Goal: Task Accomplishment & Management: Manage account settings

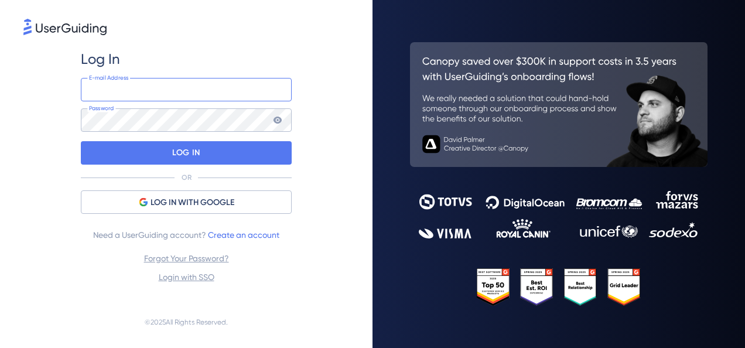
click at [132, 89] on input "email" at bounding box center [186, 89] width 211 height 23
type input "[PERSON_NAME][EMAIL_ADDRESS][PERSON_NAME][DOMAIN_NAME]"
click at [273, 124] on icon at bounding box center [277, 119] width 9 height 9
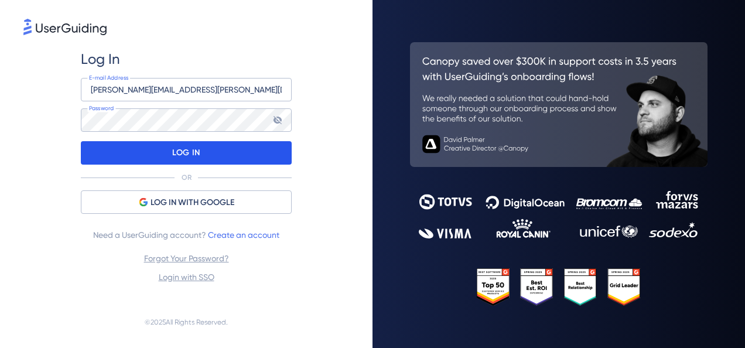
click at [213, 149] on div "LOG IN" at bounding box center [186, 152] width 211 height 23
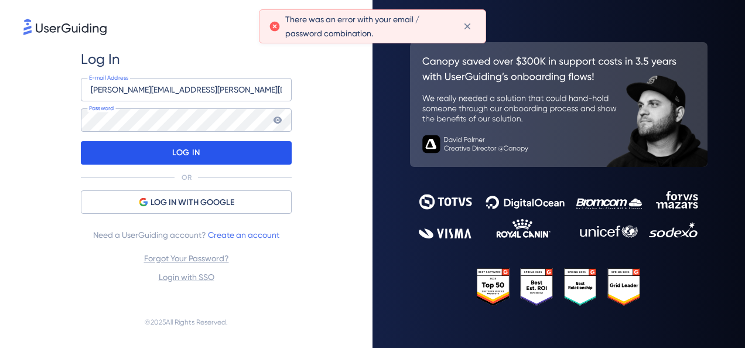
click at [178, 150] on p "LOG IN" at bounding box center [186, 152] width 28 height 19
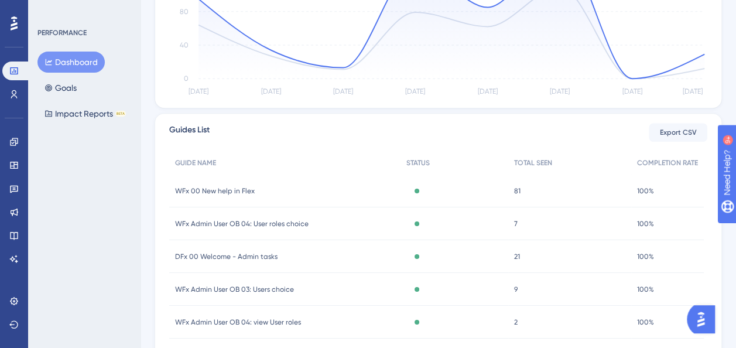
scroll to position [59, 0]
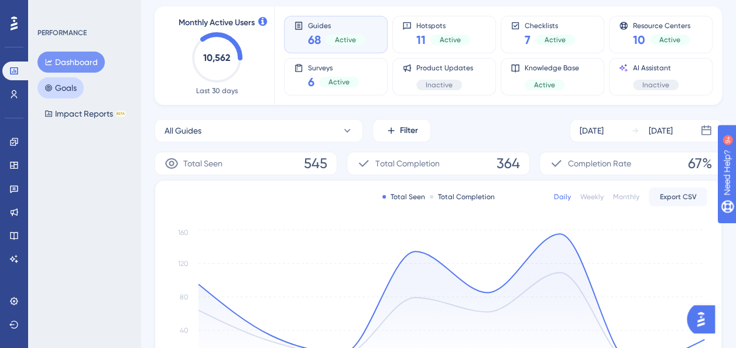
click at [63, 86] on button "Goals" at bounding box center [60, 87] width 46 height 21
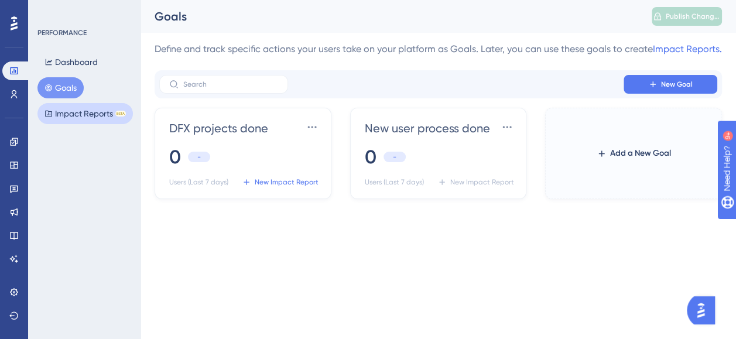
click at [71, 119] on button "Impact Reports BETA" at bounding box center [84, 113] width 95 height 21
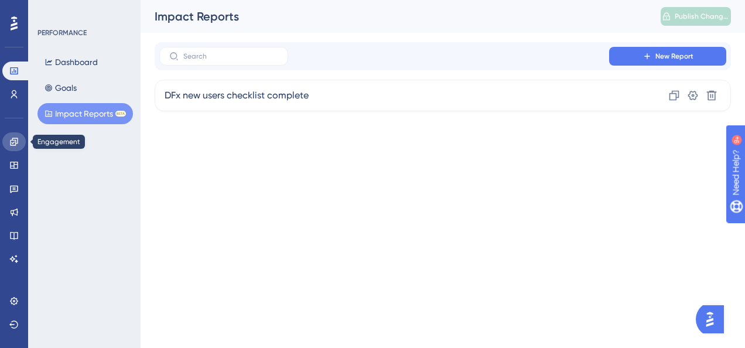
click at [15, 145] on icon at bounding box center [14, 142] width 8 height 8
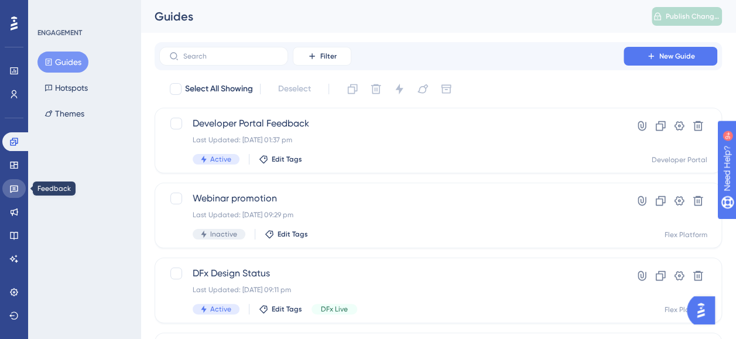
click at [15, 182] on link at bounding box center [13, 188] width 23 height 19
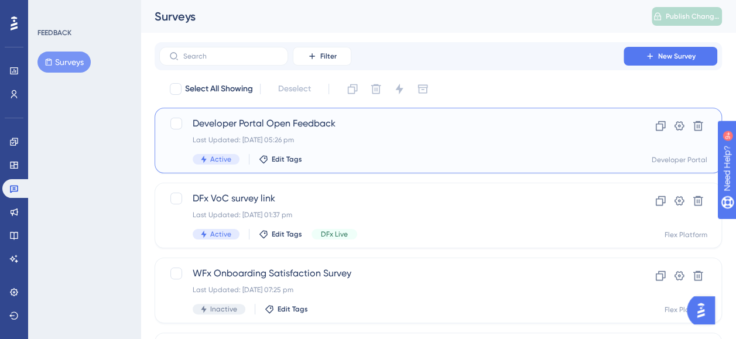
click at [366, 135] on div "Last Updated: [DATE] 05:26 pm" at bounding box center [392, 139] width 398 height 9
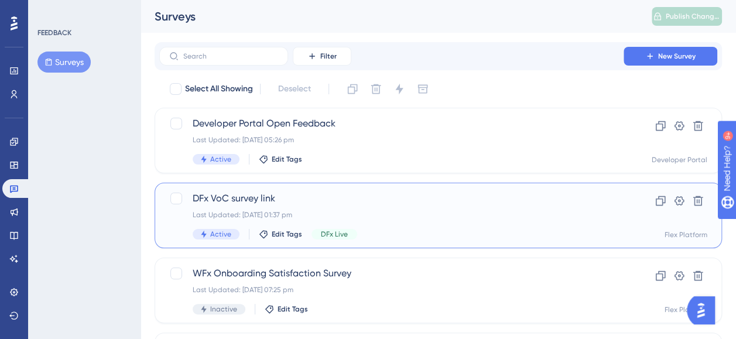
click at [267, 199] on span "DFx VoC survey link" at bounding box center [392, 198] width 398 height 14
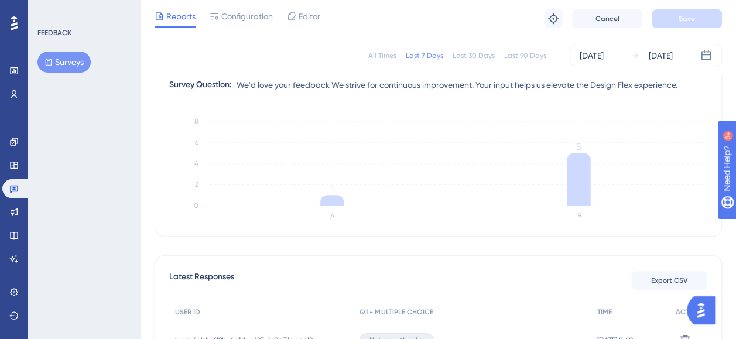
scroll to position [351, 0]
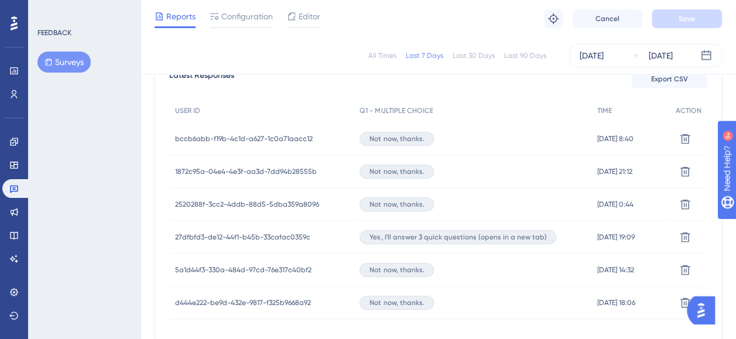
click at [443, 237] on span "Yes, I'll answer 3 quick questions (opens in a new tab)" at bounding box center [458, 236] width 177 height 9
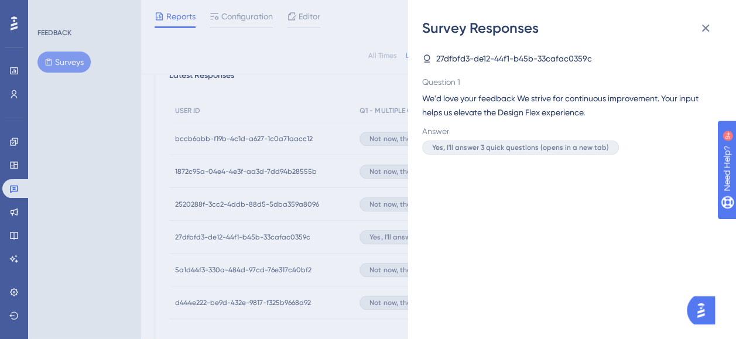
click at [470, 157] on div "27dfbfd3-de12-44f1-b45b-33cafac0359c Question 1 We'd love your feedback We stri…" at bounding box center [576, 188] width 309 height 302
click at [709, 29] on icon at bounding box center [706, 28] width 14 height 14
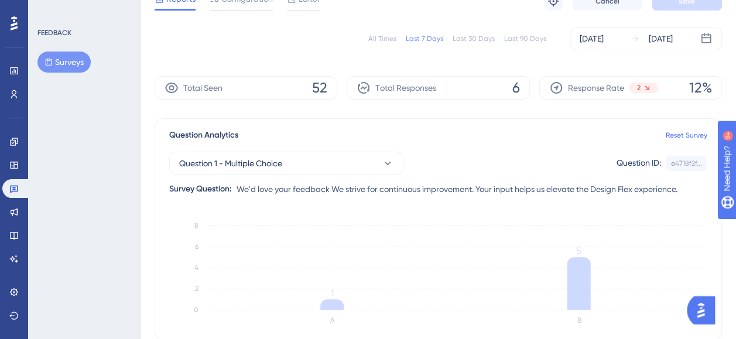
scroll to position [11, 0]
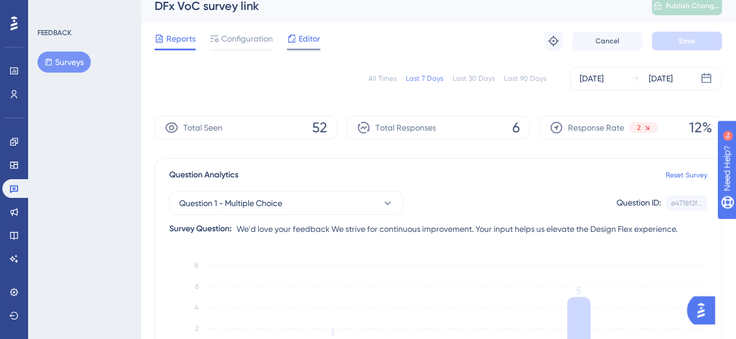
click at [307, 37] on span "Editor" at bounding box center [310, 39] width 22 height 14
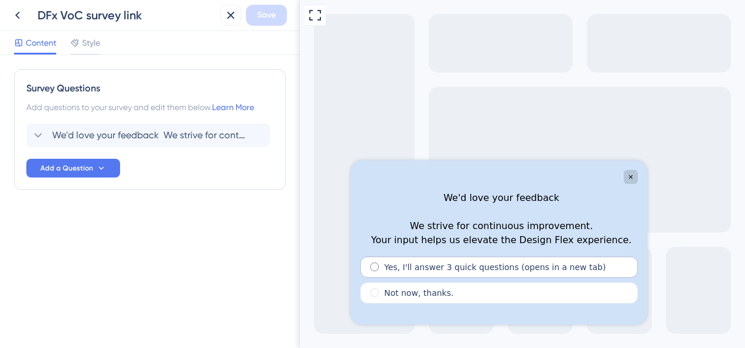
click at [476, 270] on label "Yes, I'll answer 3 quick questions (opens in a new tab)" at bounding box center [494, 267] width 221 height 12
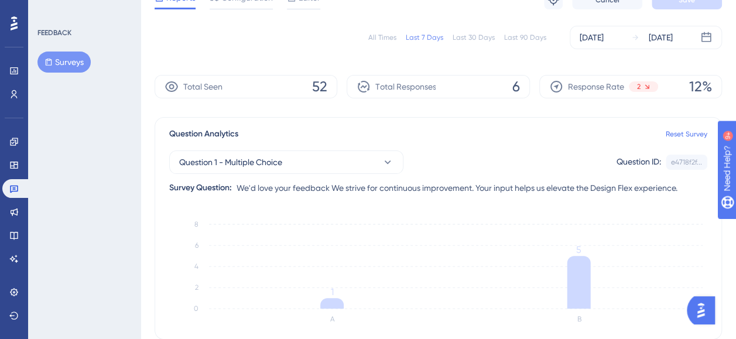
scroll to position [69, 0]
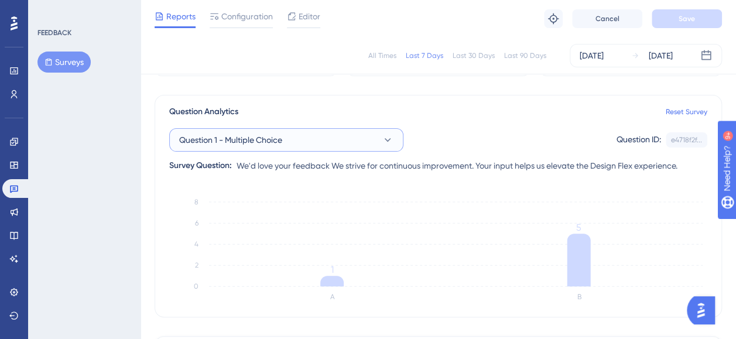
click at [341, 146] on button "Question 1 - Multiple Choice" at bounding box center [286, 139] width 234 height 23
click at [435, 129] on div "Question 1 - Multiple Choice Question ID: e4718f2f... Copy" at bounding box center [438, 139] width 538 height 23
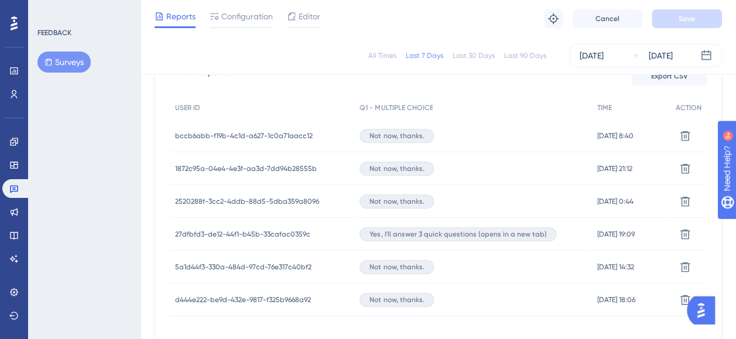
scroll to position [420, 0]
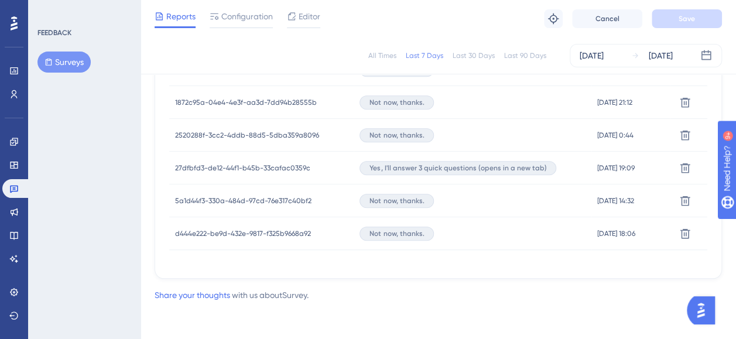
click at [264, 167] on span "27dfbfd3-de12-44f1-b45b-33cafac0359c" at bounding box center [242, 167] width 135 height 9
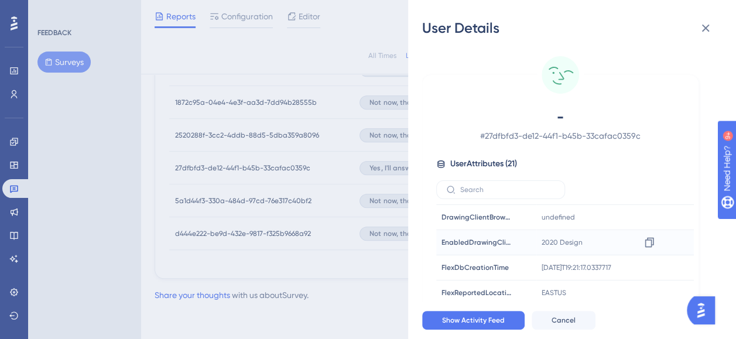
scroll to position [353, 0]
click at [495, 320] on button "Show Activity Feed" at bounding box center [473, 320] width 102 height 19
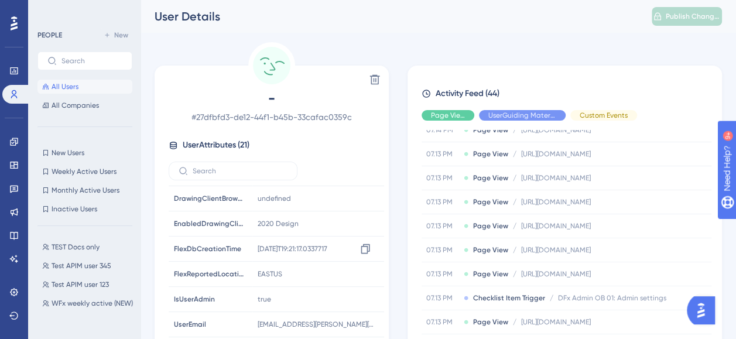
scroll to position [353, 0]
click at [362, 318] on icon at bounding box center [366, 323] width 12 height 12
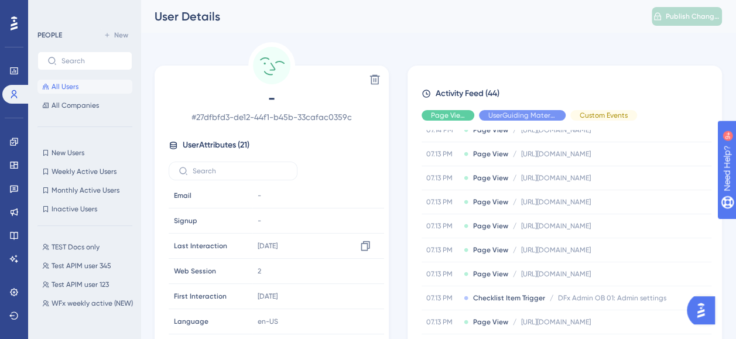
scroll to position [0, 0]
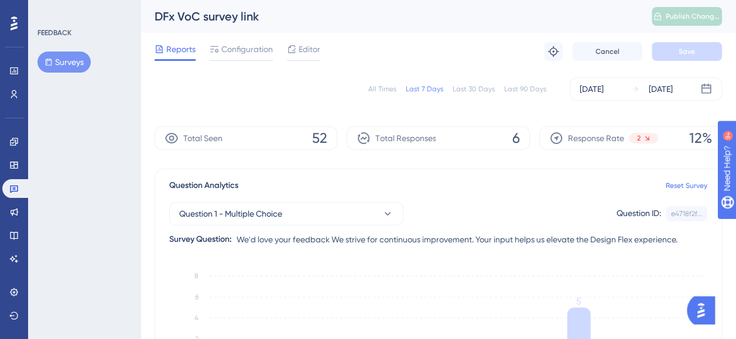
click at [600, 6] on div "DFx VoC survey link Publish Changes Your role doesn’t have permission to publis…" at bounding box center [439, 16] width 596 height 33
click at [164, 12] on div "DFx VoC survey link" at bounding box center [389, 16] width 468 height 16
copy div "DFx VoC survey link"
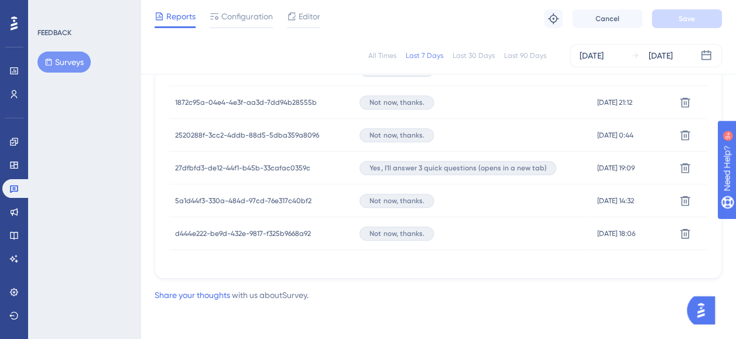
scroll to position [128, 0]
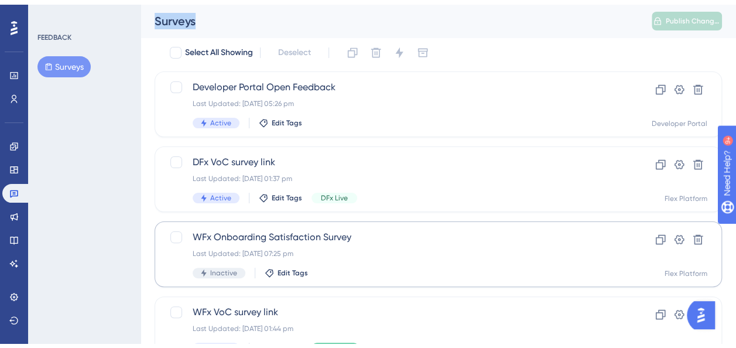
scroll to position [59, 0]
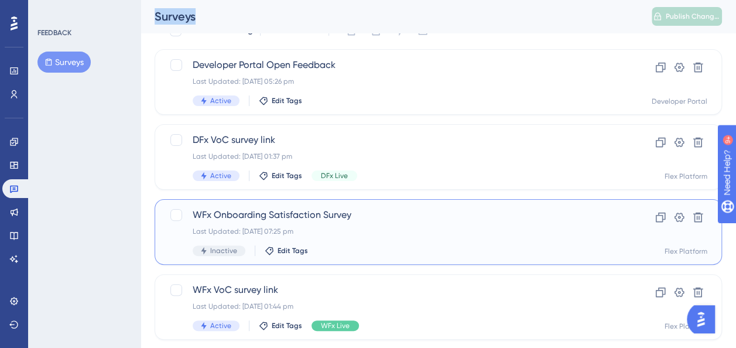
click at [312, 215] on span "WFx Onboarding Satisfaction Survey" at bounding box center [392, 215] width 398 height 14
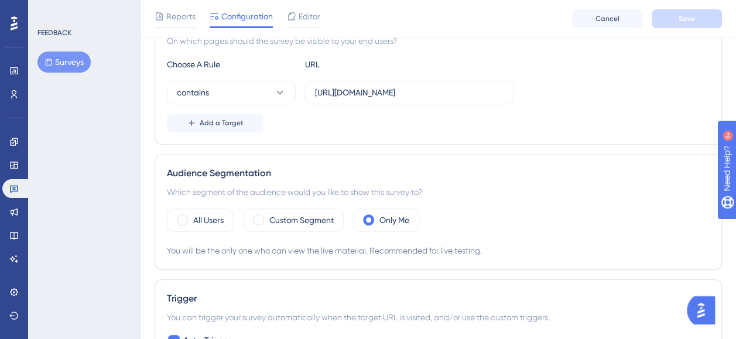
scroll to position [59, 0]
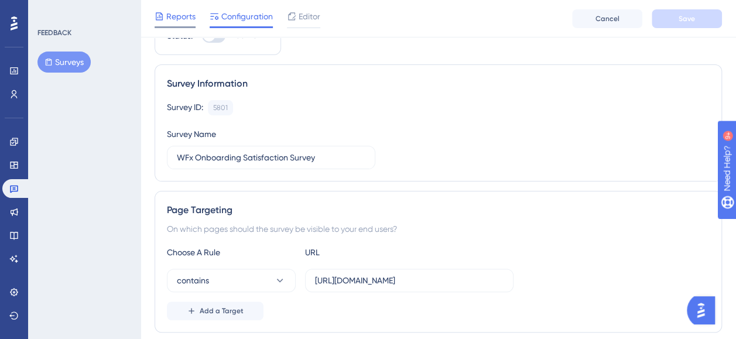
click at [180, 19] on span "Reports" at bounding box center [180, 16] width 29 height 14
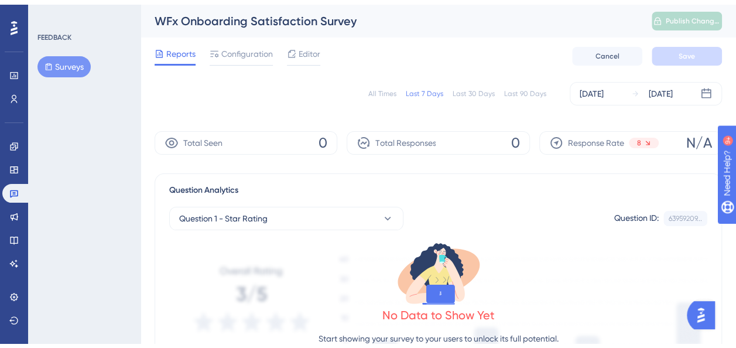
scroll to position [59, 0]
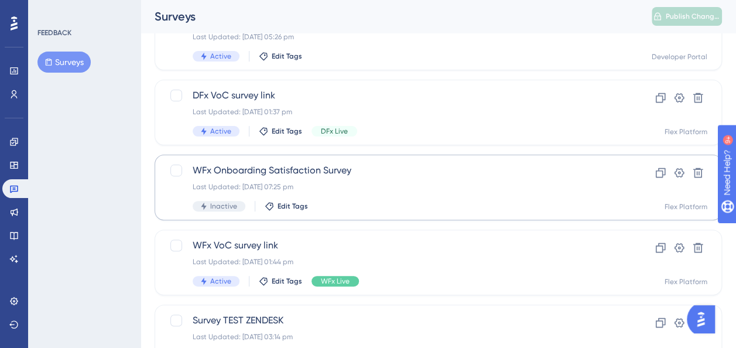
scroll to position [176, 0]
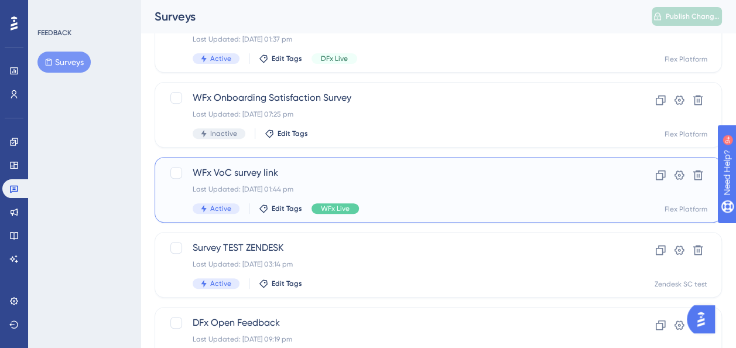
click at [246, 170] on span "WFx VoC survey link" at bounding box center [392, 173] width 398 height 14
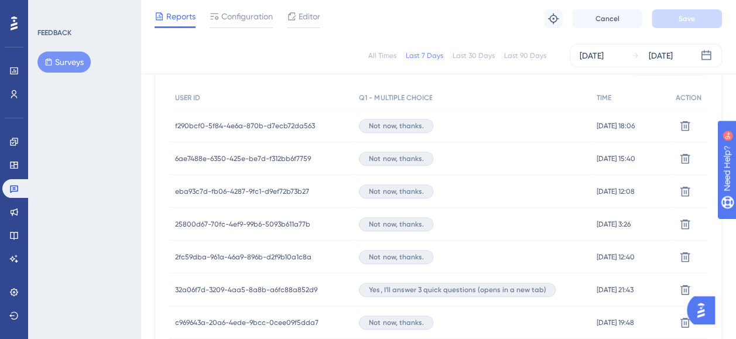
scroll to position [189, 0]
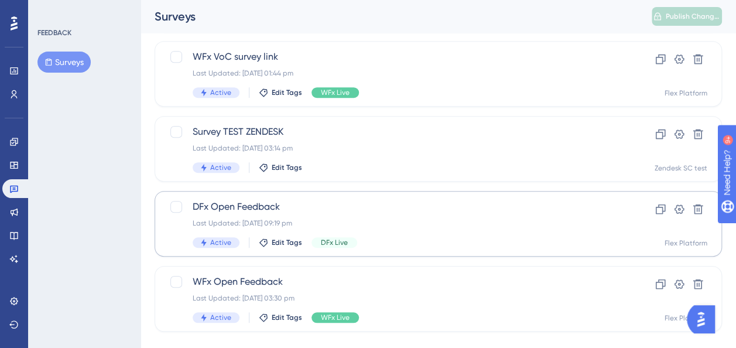
scroll to position [293, 0]
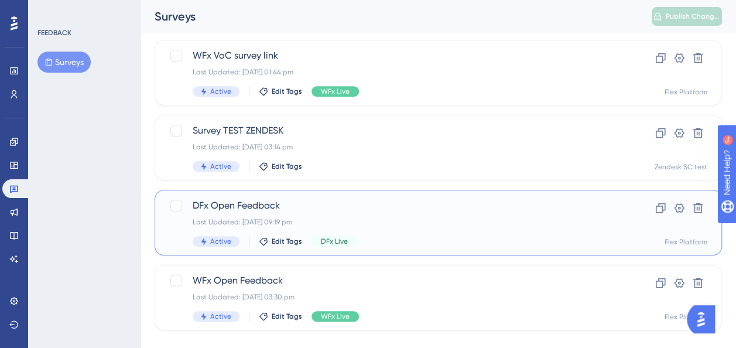
click at [271, 206] on span "DFx Open Feedback" at bounding box center [392, 206] width 398 height 14
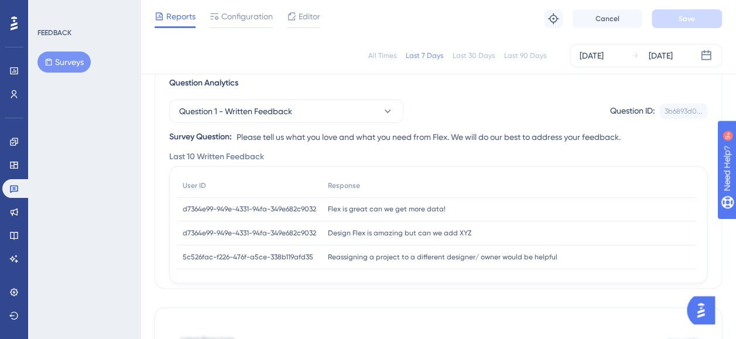
scroll to position [117, 0]
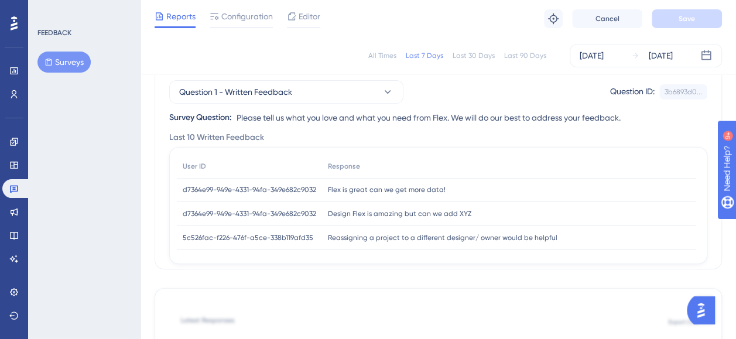
click at [372, 183] on div "Flex is great can we get more data! Flex is great can we get more data!" at bounding box center [509, 190] width 374 height 24
click at [294, 9] on div at bounding box center [291, 16] width 9 height 14
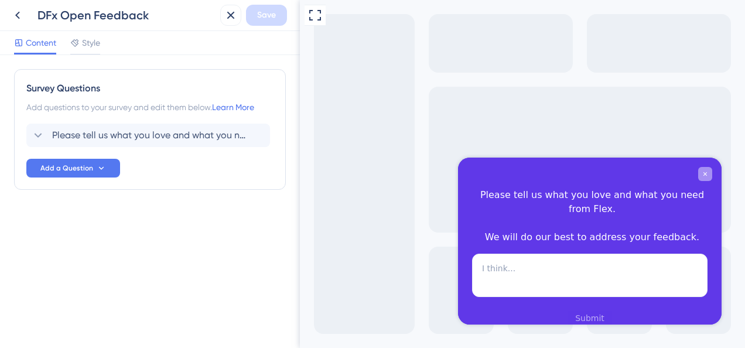
click at [706, 174] on icon "Close survey" at bounding box center [705, 173] width 7 height 7
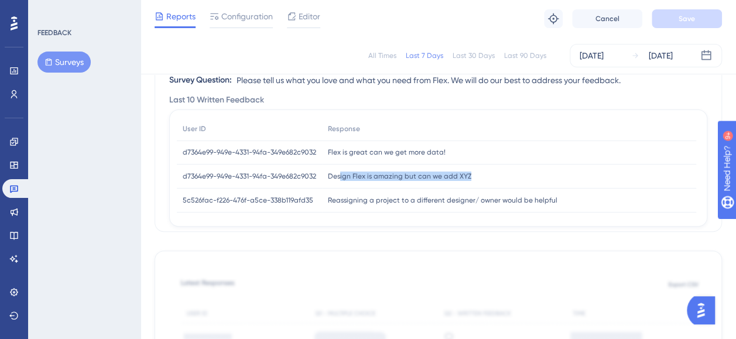
drag, startPoint x: 340, startPoint y: 177, endPoint x: 475, endPoint y: 179, distance: 134.7
click at [475, 179] on div "Design Flex is amazing but can we add XYZ Design Flex is amazing but can we add…" at bounding box center [509, 177] width 374 height 24
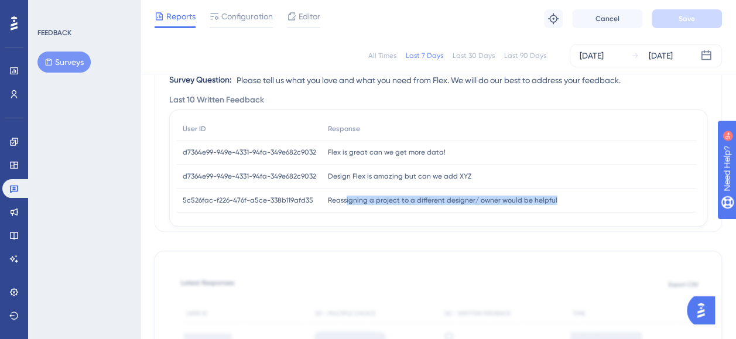
drag, startPoint x: 346, startPoint y: 196, endPoint x: 577, endPoint y: 194, distance: 231.3
click at [577, 194] on div "Reassigning a project to a different designer/ owner would be helpful Reassigni…" at bounding box center [509, 201] width 374 height 24
drag, startPoint x: 577, startPoint y: 194, endPoint x: 560, endPoint y: 212, distance: 24.8
click at [560, 213] on div "I love Design Flex!!! I love Design Flex!!!" at bounding box center [509, 225] width 374 height 24
drag, startPoint x: 560, startPoint y: 199, endPoint x: 327, endPoint y: 191, distance: 233.8
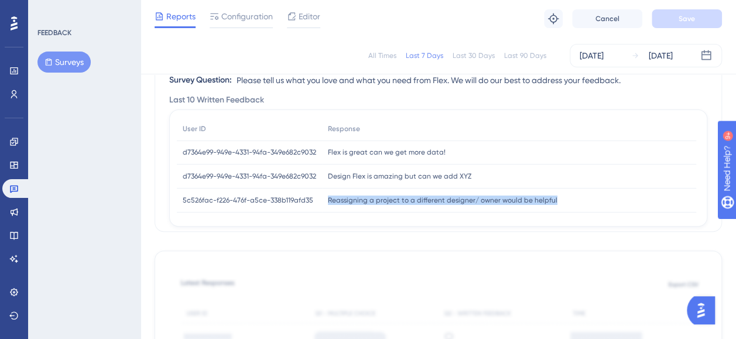
click at [327, 191] on div "Reassigning a project to a different designer/ owner would be helpful Reassigni…" at bounding box center [509, 201] width 374 height 24
drag, startPoint x: 327, startPoint y: 191, endPoint x: 486, endPoint y: 157, distance: 162.9
click at [486, 157] on div "Flex is great can we get more data! Flex is great can we get more data!" at bounding box center [509, 153] width 374 height 24
click at [279, 197] on span "5c526fac-f226-476f-a5ce-338b119afd35" at bounding box center [248, 200] width 131 height 9
click at [278, 197] on span "5c526fac-f226-476f-a5ce-338b119afd35" at bounding box center [248, 200] width 131 height 9
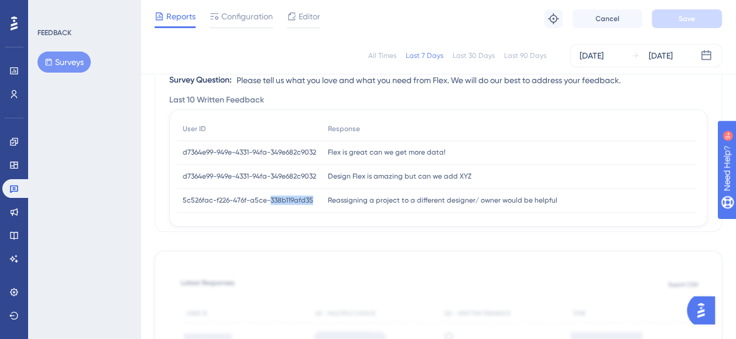
click at [278, 197] on span "5c526fac-f226-476f-a5ce-338b119afd35" at bounding box center [248, 200] width 131 height 9
drag, startPoint x: 278, startPoint y: 197, endPoint x: 265, endPoint y: 205, distance: 15.0
click at [265, 205] on div "5c526fac-f226-476f-a5ce-338b119afd35 5c526fac-f226-476f-a5ce-338b119afd35" at bounding box center [249, 201] width 145 height 24
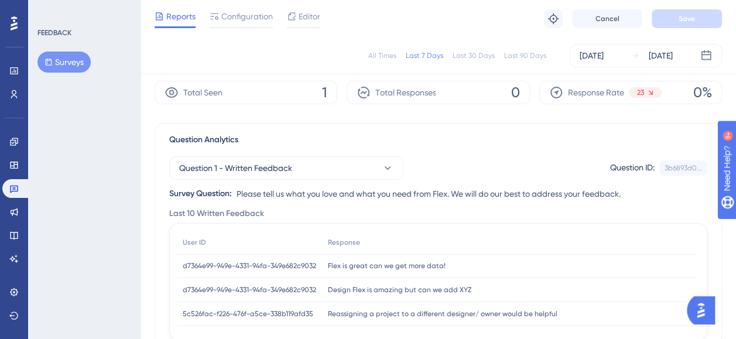
scroll to position [37, 0]
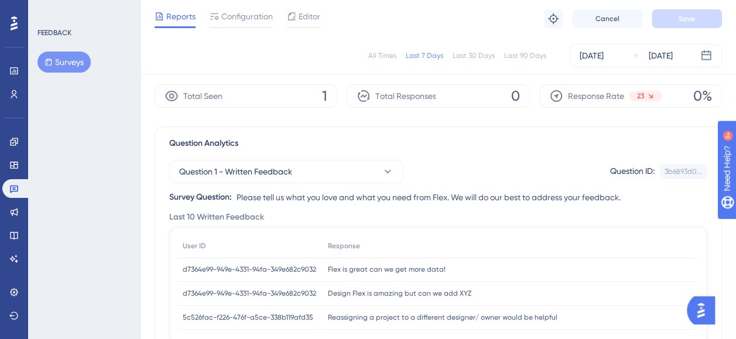
click at [528, 53] on div "Last 90 Days" at bounding box center [525, 55] width 42 height 9
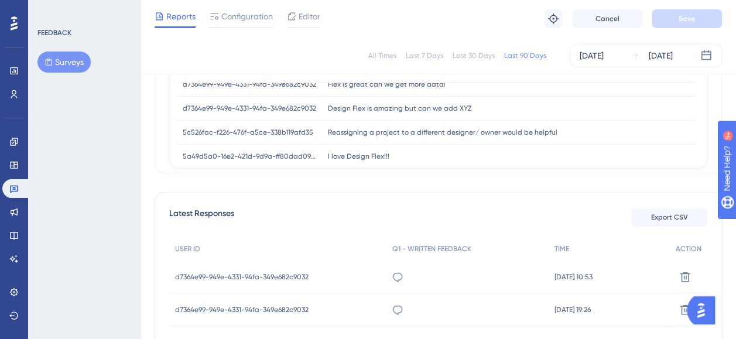
scroll to position [2, 0]
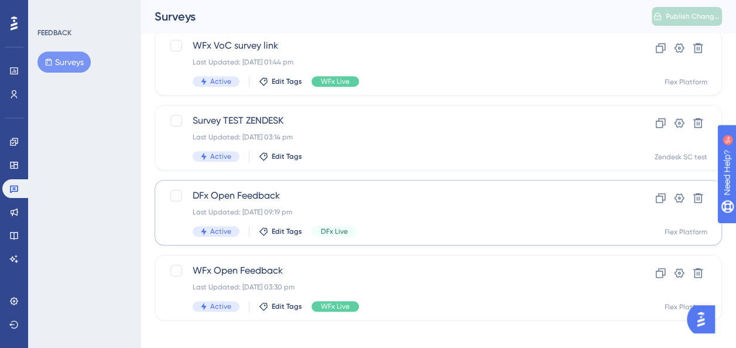
scroll to position [313, 0]
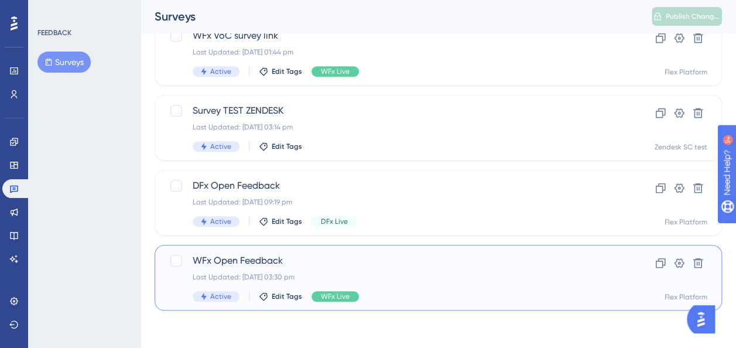
click at [268, 253] on div "WFx Open Feedback Last Updated: [DATE] 03:30 pm Active Edit Tags WFx Live Clone…" at bounding box center [438, 278] width 567 height 66
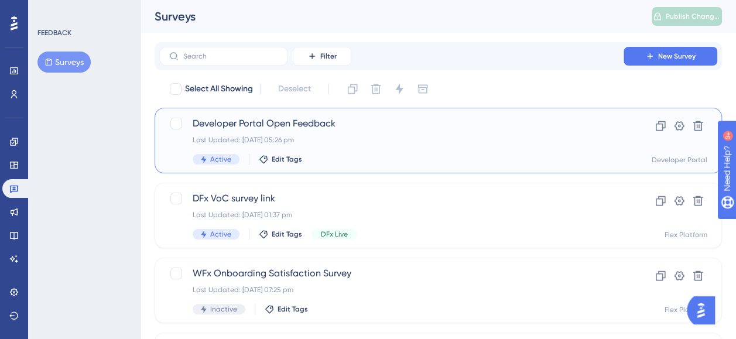
click at [296, 125] on span "Developer Portal Open Feedback" at bounding box center [392, 124] width 398 height 14
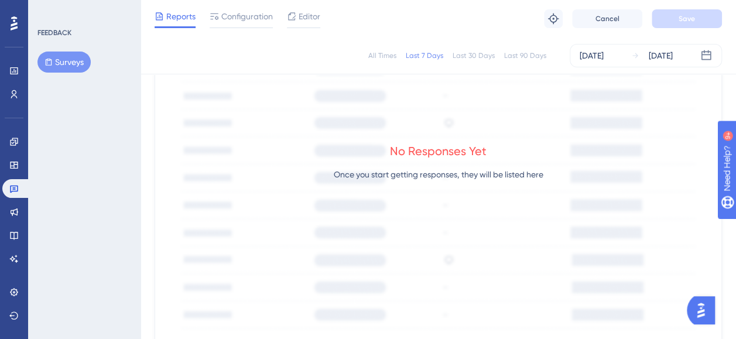
scroll to position [504, 0]
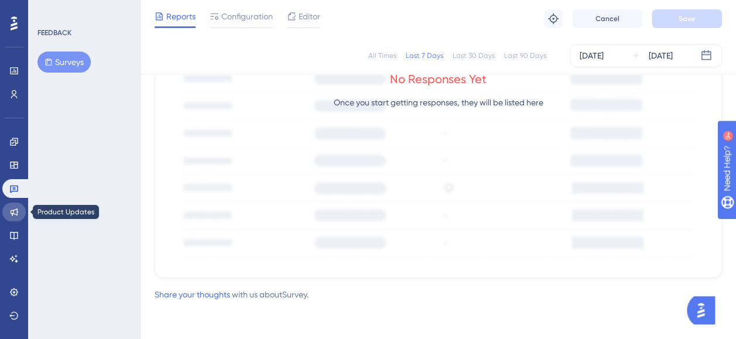
click at [13, 212] on icon at bounding box center [15, 212] width 8 height 8
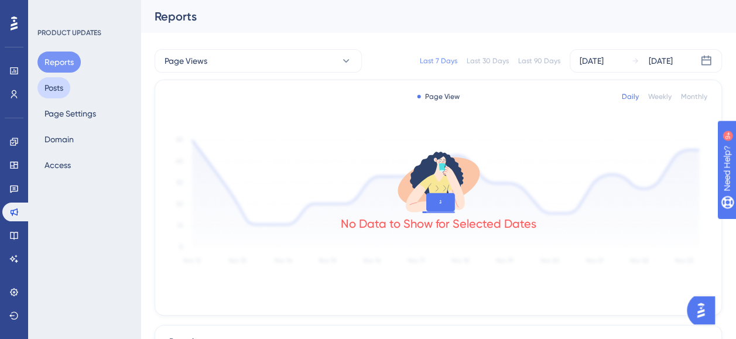
click at [49, 89] on button "Posts" at bounding box center [53, 87] width 33 height 21
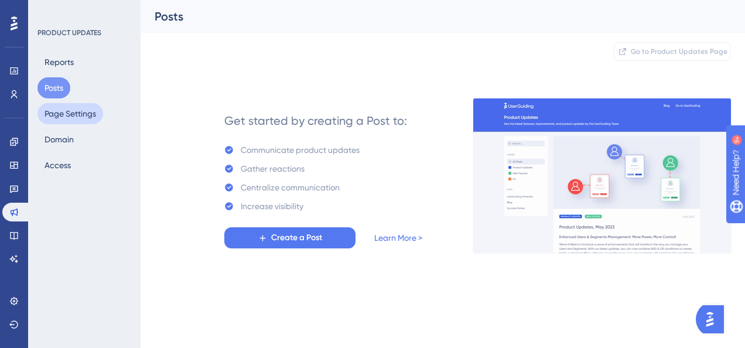
click at [65, 116] on button "Page Settings" at bounding box center [70, 113] width 66 height 21
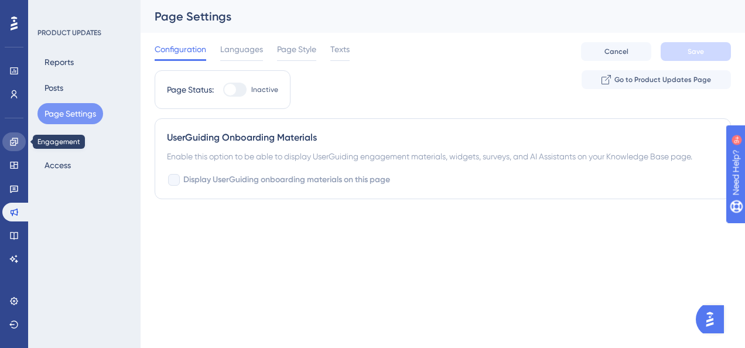
click at [17, 141] on icon at bounding box center [14, 142] width 8 height 8
